Goal: Information Seeking & Learning: Learn about a topic

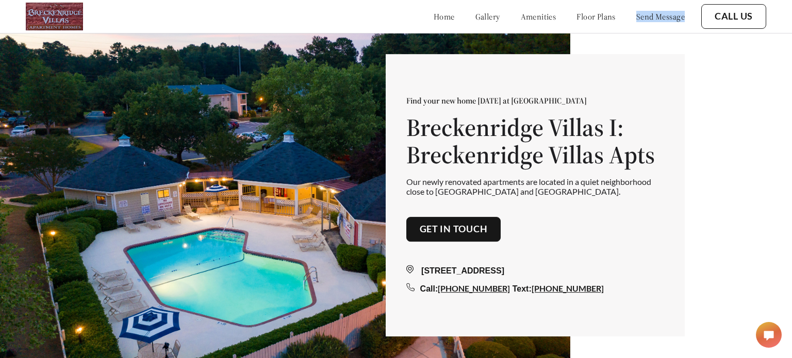
click at [438, 247] on div "160 Breckenridge Dr, North Augusta, SC 29841 Call: 803-349-4084 Text: 803-349-4…" at bounding box center [535, 269] width 258 height 54
drag, startPoint x: 497, startPoint y: 133, endPoint x: 510, endPoint y: 151, distance: 21.8
click at [498, 133] on h1 "Breckenridge Villas I: Breckenridge Villas Apts" at bounding box center [535, 141] width 258 height 55
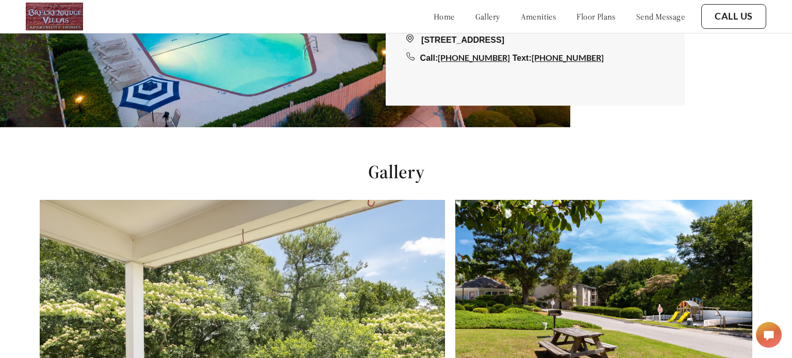
click at [409, 169] on h1 "Gallery" at bounding box center [396, 171] width 792 height 23
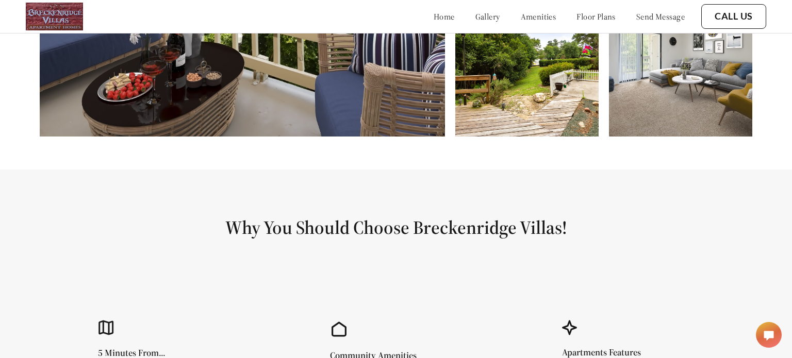
drag, startPoint x: 402, startPoint y: 225, endPoint x: 446, endPoint y: 241, distance: 46.6
click at [415, 233] on h1 "Why You Should Choose Breckenridge Villas!" at bounding box center [396, 227] width 742 height 23
drag, startPoint x: 501, startPoint y: 239, endPoint x: 490, endPoint y: 240, distance: 10.8
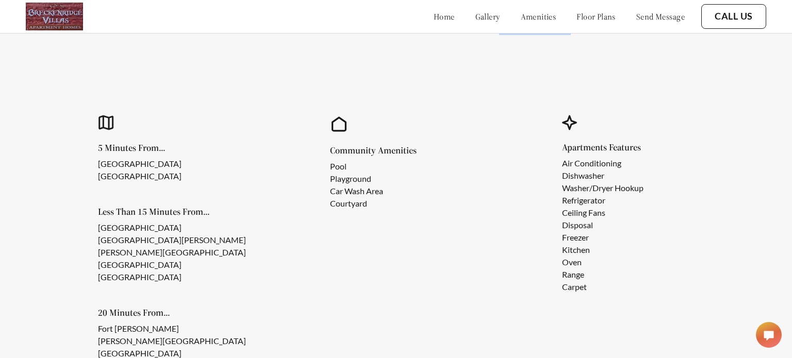
scroll to position [864, 0]
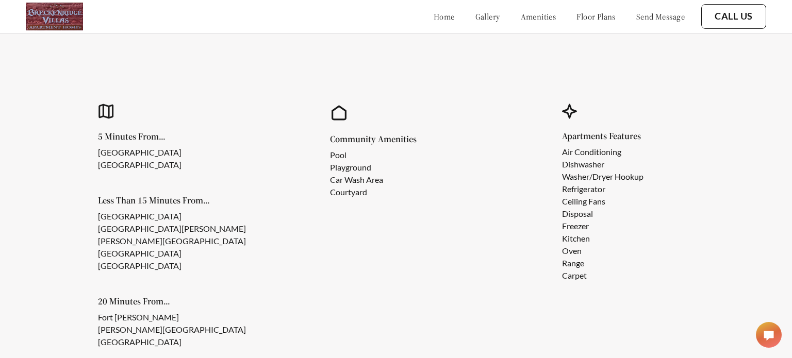
drag, startPoint x: 580, startPoint y: 153, endPoint x: 579, endPoint y: 183, distance: 30.4
click at [580, 154] on li "Air Conditioning" at bounding box center [602, 152] width 81 height 12
drag, startPoint x: 579, startPoint y: 183, endPoint x: 572, endPoint y: 240, distance: 56.6
click at [577, 189] on li "Refrigerator" at bounding box center [602, 189] width 81 height 12
click at [575, 244] on li "Kitchen" at bounding box center [602, 238] width 81 height 12
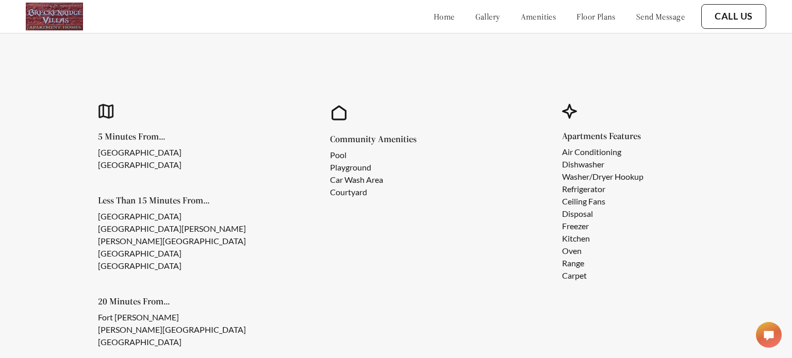
drag, startPoint x: 575, startPoint y: 269, endPoint x: 572, endPoint y: 273, distance: 5.5
click at [572, 272] on li "Carpet" at bounding box center [602, 276] width 81 height 12
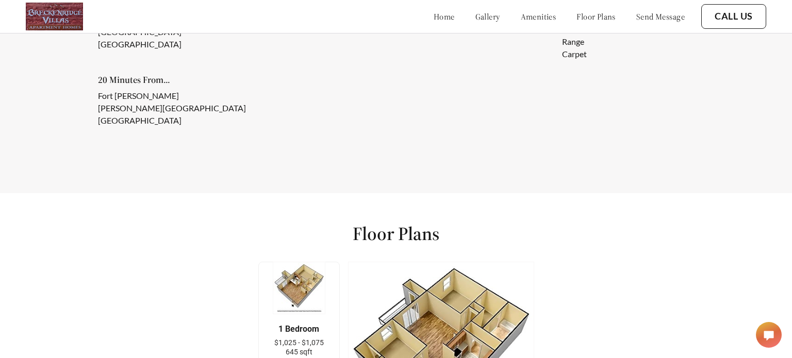
click at [416, 231] on h1 "Floor Plans" at bounding box center [396, 233] width 87 height 23
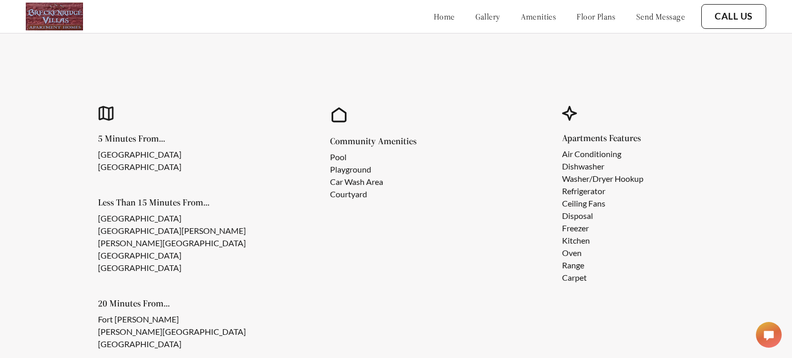
scroll to position [0, 0]
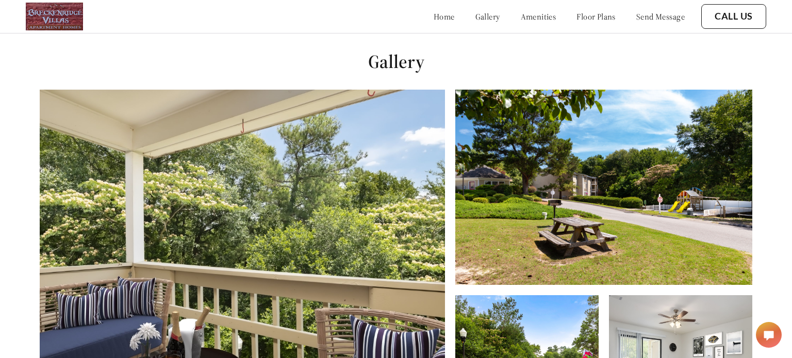
scroll to position [358, 0]
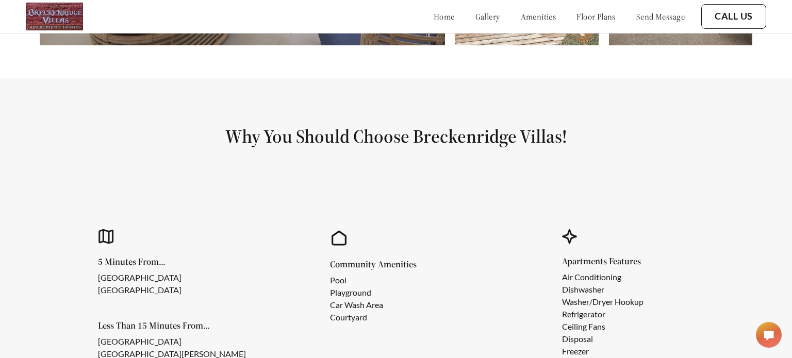
scroll to position [817, 0]
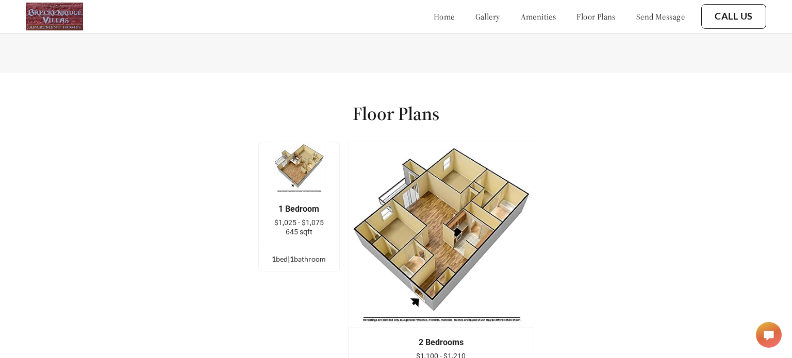
scroll to position [1279, 0]
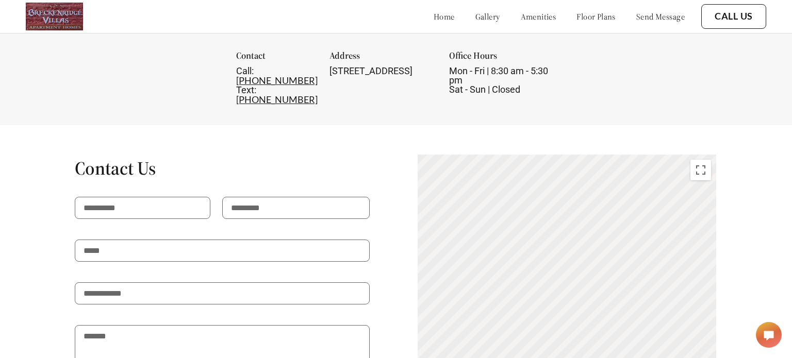
scroll to position [1775, 0]
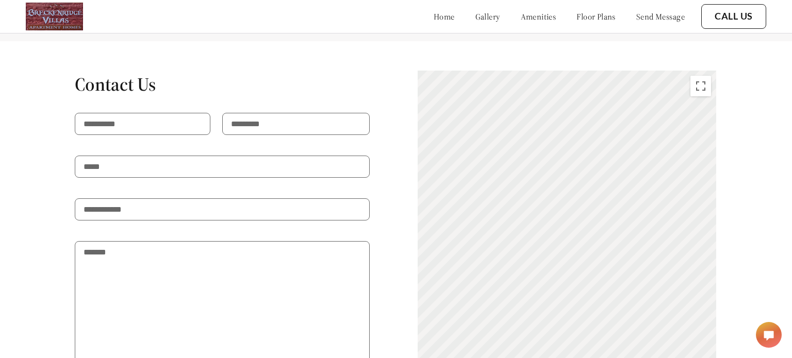
scroll to position [1752, 0]
